Goal: Check status: Check status

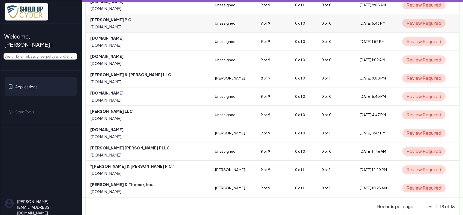
scroll to position [194, 0]
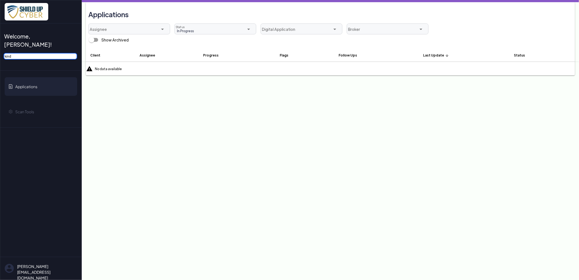
drag, startPoint x: 38, startPoint y: 47, endPoint x: -15, endPoint y: 49, distance: 52.9
click at [0, 0] on html "Welcome, Jasmine! kind Applications Scan Tools Jasmineb@bigdatainsure.com Log o…" at bounding box center [289, 0] width 579 height 0
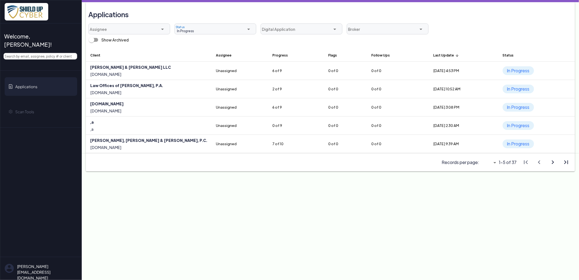
click at [203, 28] on div "In Progress In Progress" at bounding box center [207, 31] width 65 height 7
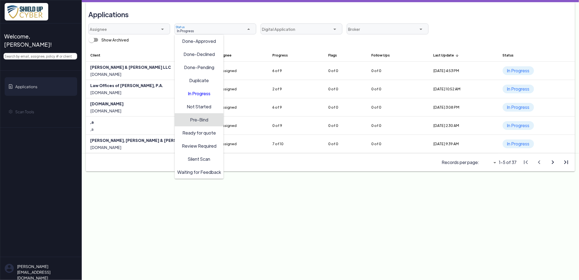
click at [195, 121] on span "Pre-Bind" at bounding box center [199, 119] width 18 height 6
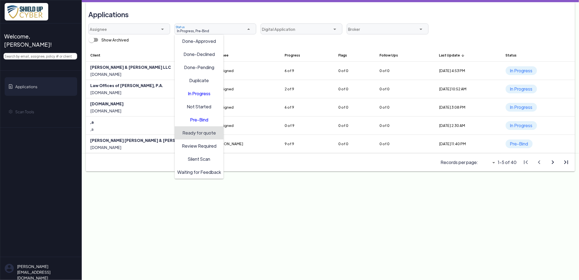
click at [192, 131] on span "Ready for quote" at bounding box center [199, 132] width 34 height 6
click at [191, 144] on span "Review Required" at bounding box center [199, 146] width 35 height 6
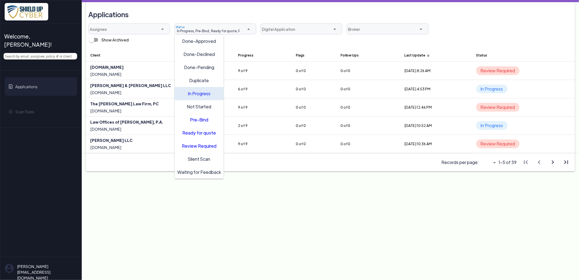
click at [196, 95] on span "In Progress" at bounding box center [199, 93] width 23 height 6
type input "Pre-Bind, Ready for quote, Review Required"
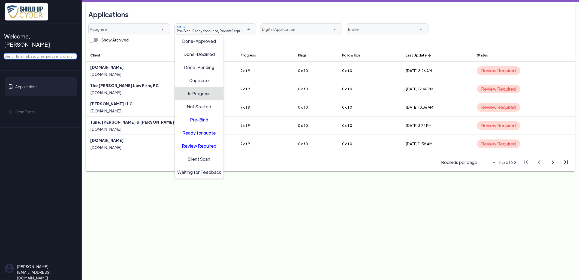
click at [20, 53] on input "text" at bounding box center [41, 56] width 74 height 7
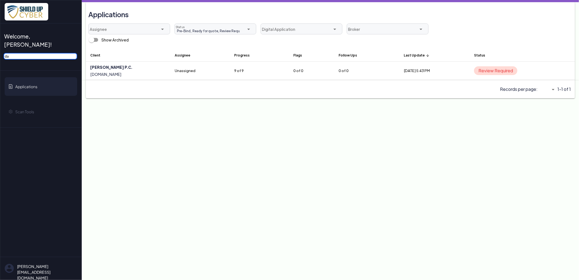
type input "da"
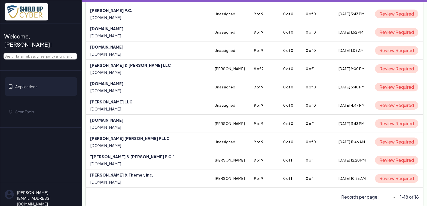
scroll to position [202, 0]
